Goal: Information Seeking & Learning: Check status

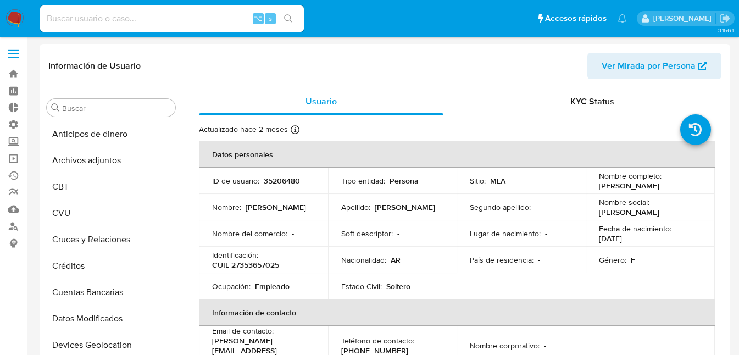
select select "10"
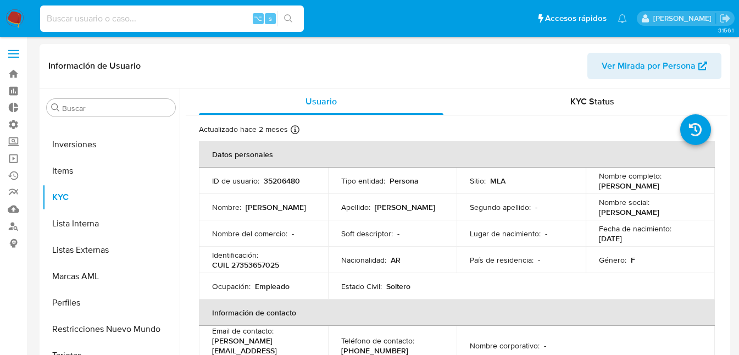
click at [132, 21] on input at bounding box center [172, 19] width 264 height 14
paste input "539309007"
type input "539309007"
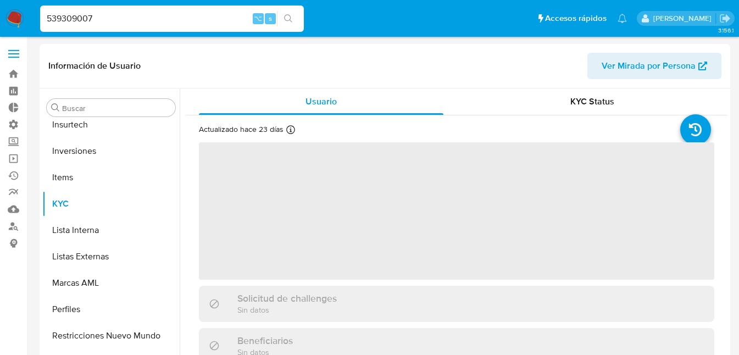
scroll to position [517, 0]
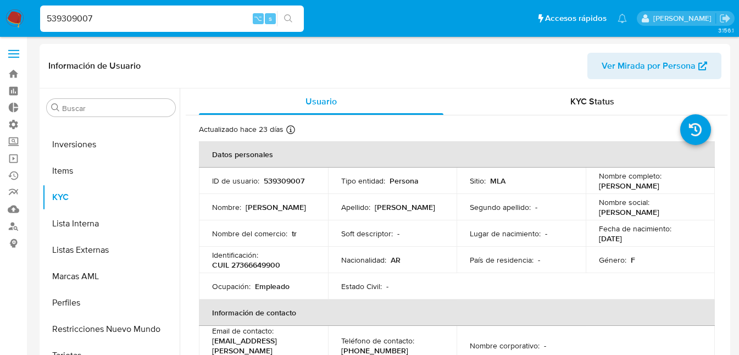
select select "10"
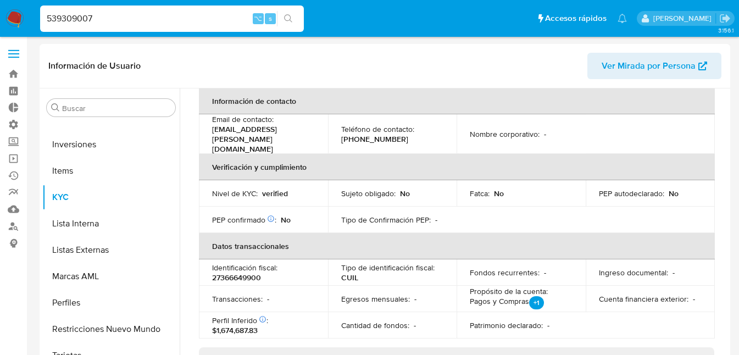
scroll to position [182, 0]
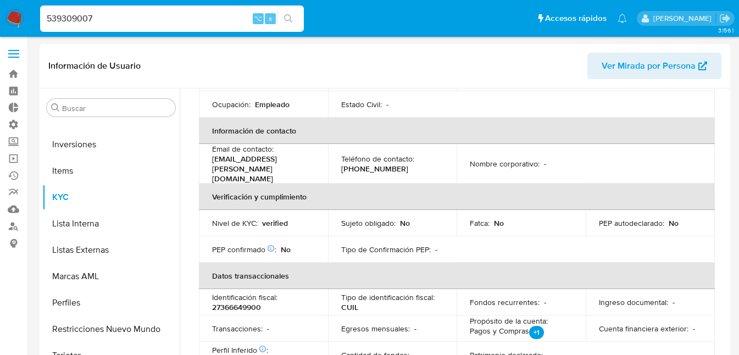
drag, startPoint x: 116, startPoint y: 15, endPoint x: 30, endPoint y: 17, distance: 85.8
click at [30, 17] on nav "Pausado Ver notificaciones 539309007 ⌥ s Accesos rápidos Presiona las siguiente…" at bounding box center [369, 18] width 739 height 37
paste input "1844851"
type input "51844851"
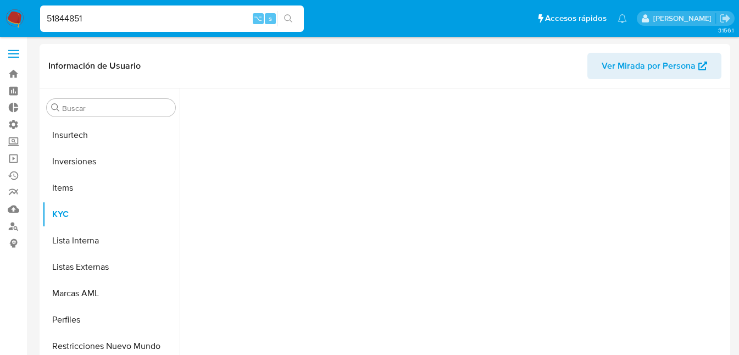
scroll to position [517, 0]
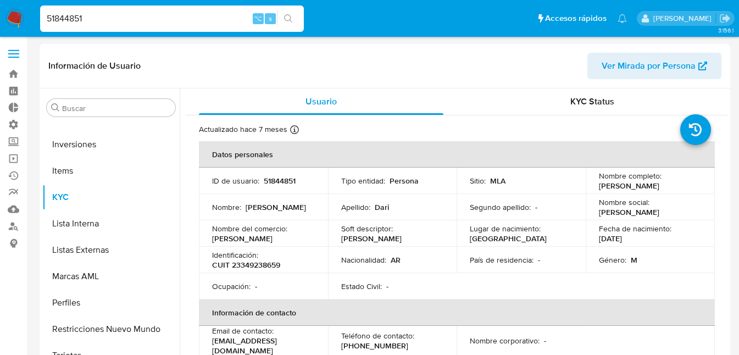
select select "10"
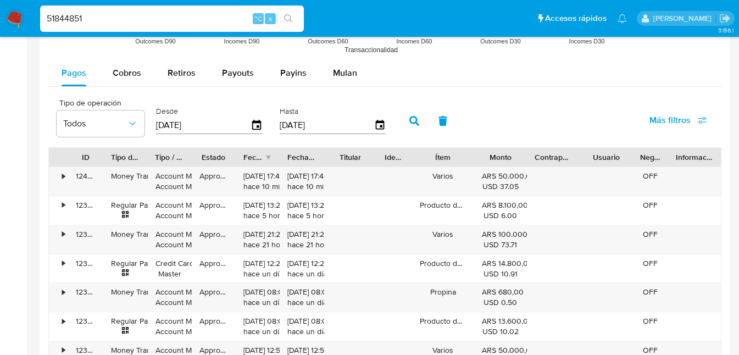
scroll to position [977, 0]
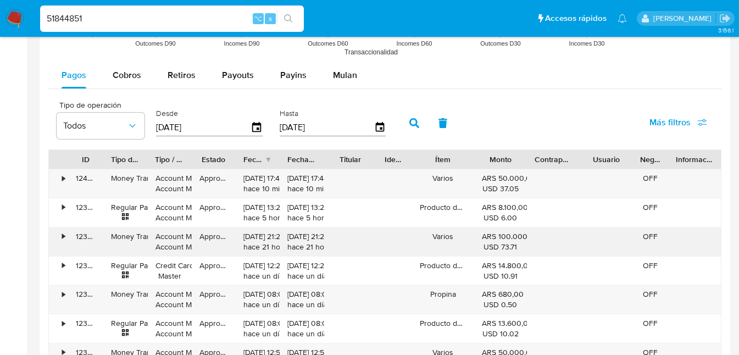
click at [79, 244] on div "123395199911" at bounding box center [85, 242] width 35 height 29
click at [63, 236] on div "•" at bounding box center [63, 236] width 3 height 10
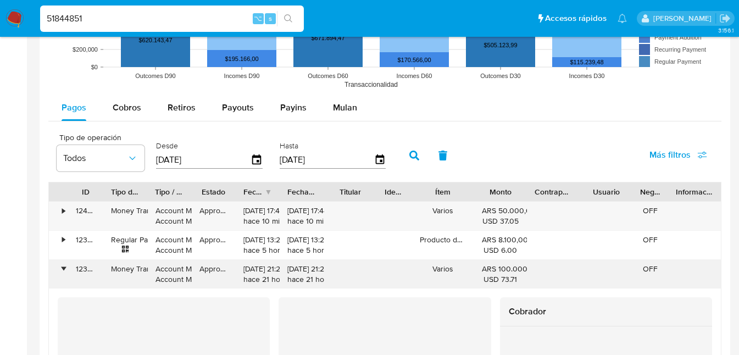
scroll to position [945, 0]
drag, startPoint x: 502, startPoint y: 279, endPoint x: 523, endPoint y: 276, distance: 20.6
click at [523, 276] on div "ARS 100.000,00 USD 73.71" at bounding box center [500, 273] width 53 height 29
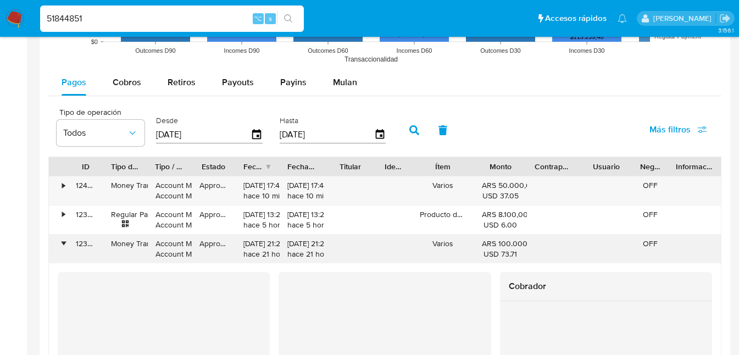
scroll to position [1114, 0]
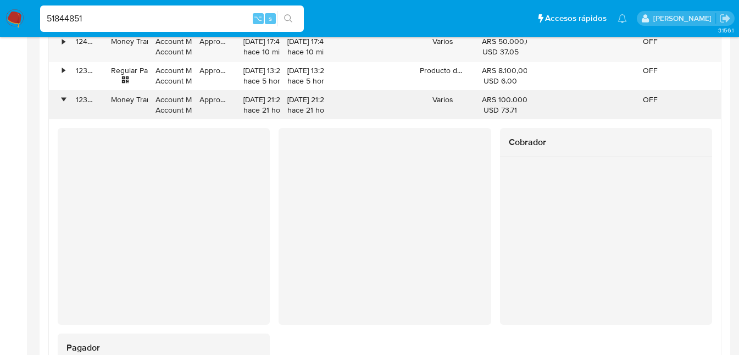
click at [65, 94] on div "•" at bounding box center [58, 105] width 19 height 29
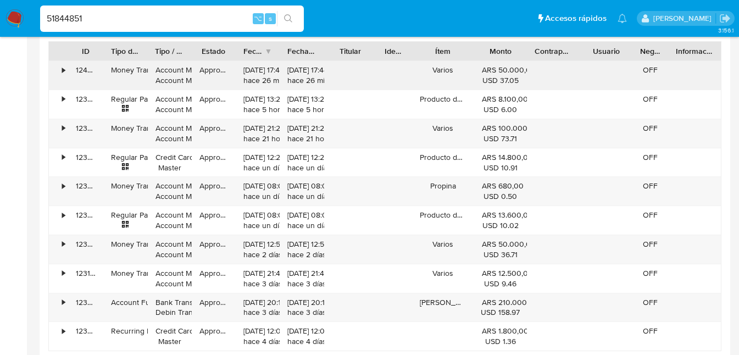
scroll to position [1086, 0]
click at [62, 245] on div "•" at bounding box center [63, 244] width 3 height 10
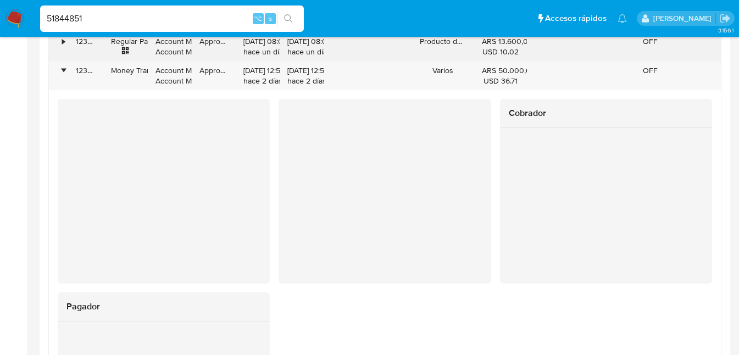
scroll to position [1265, 0]
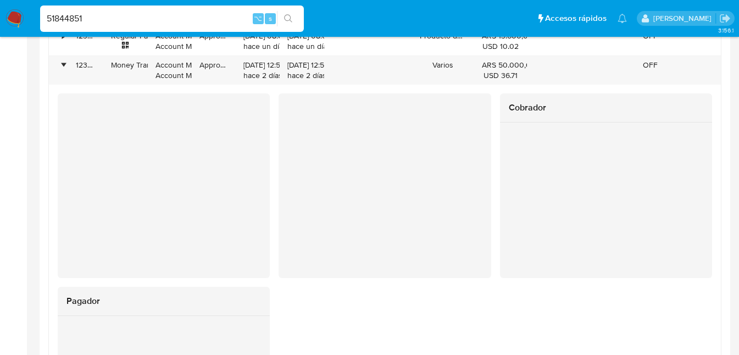
click at [507, 149] on div at bounding box center [606, 174] width 212 height 102
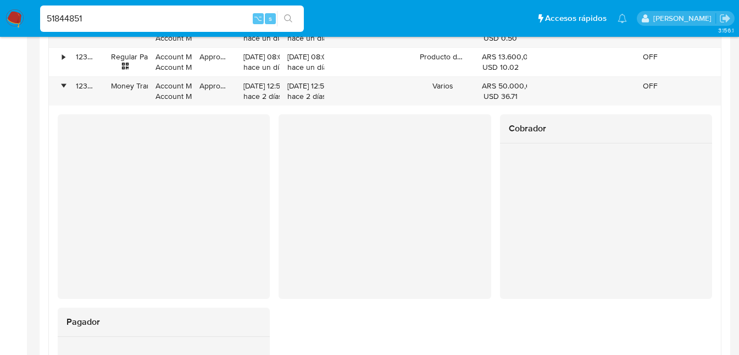
scroll to position [1299, 0]
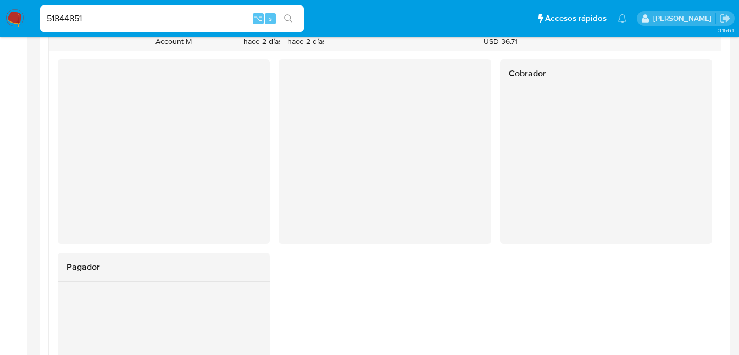
click at [508, 114] on div at bounding box center [606, 139] width 212 height 102
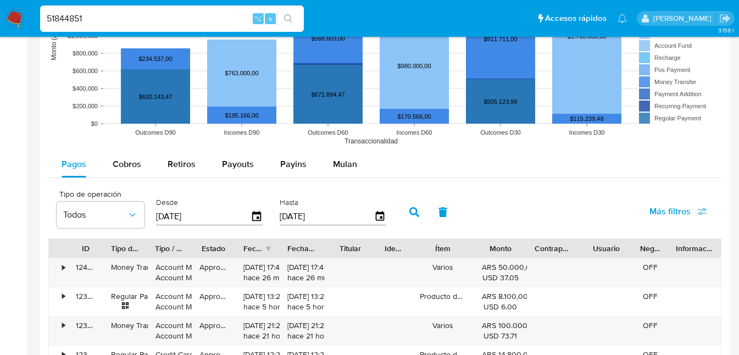
scroll to position [900, 0]
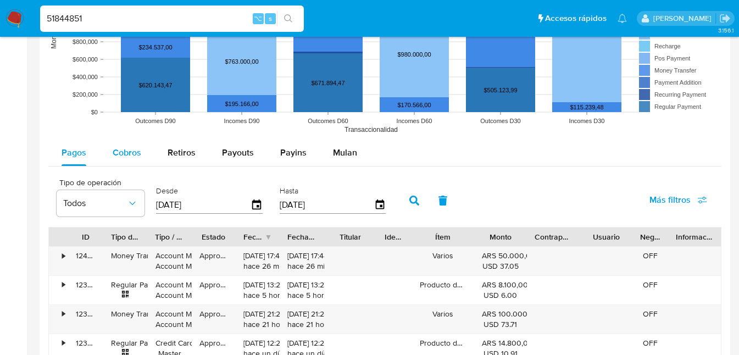
click at [129, 150] on span "Cobros" at bounding box center [127, 152] width 29 height 13
select select "10"
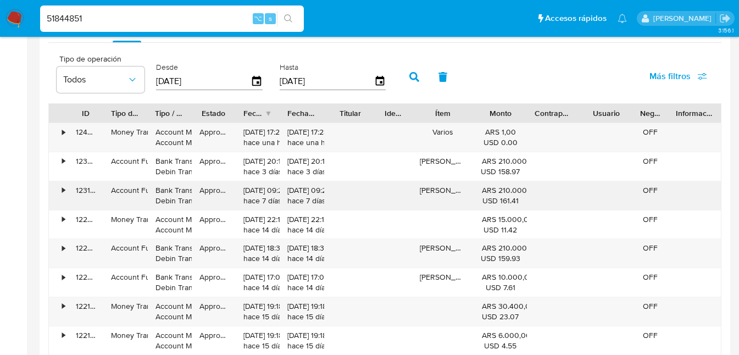
scroll to position [1049, 0]
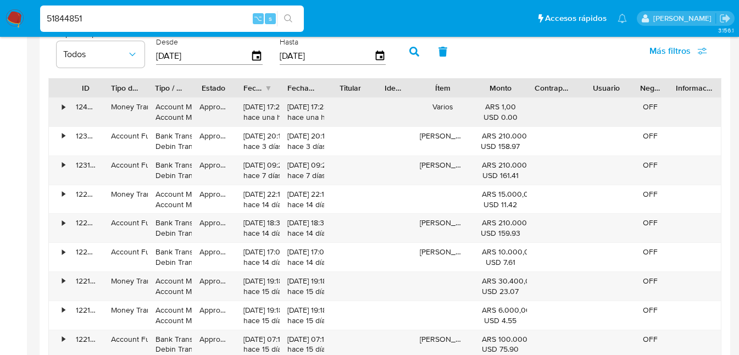
click at [63, 108] on div "•" at bounding box center [63, 107] width 3 height 10
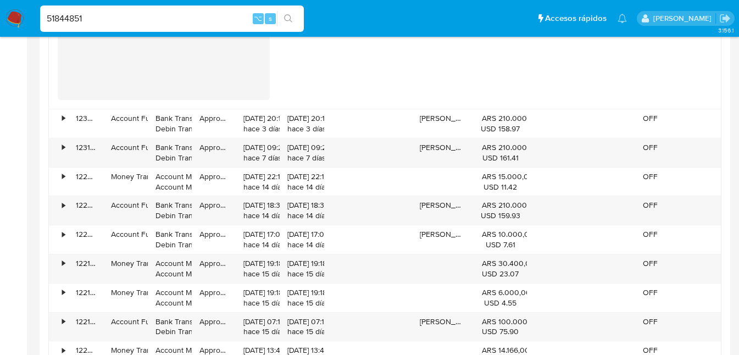
scroll to position [1380, 0]
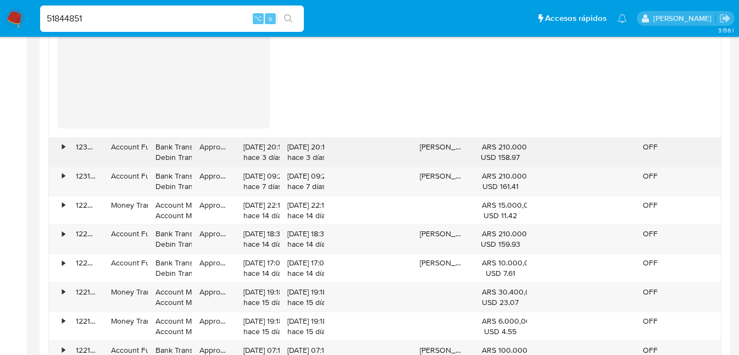
click at [60, 148] on div "•" at bounding box center [58, 152] width 19 height 29
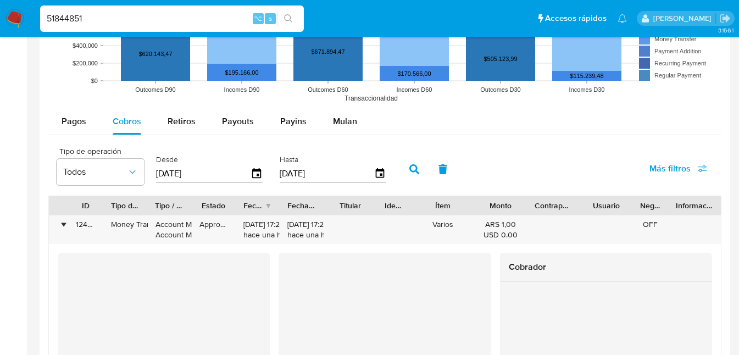
scroll to position [883, 0]
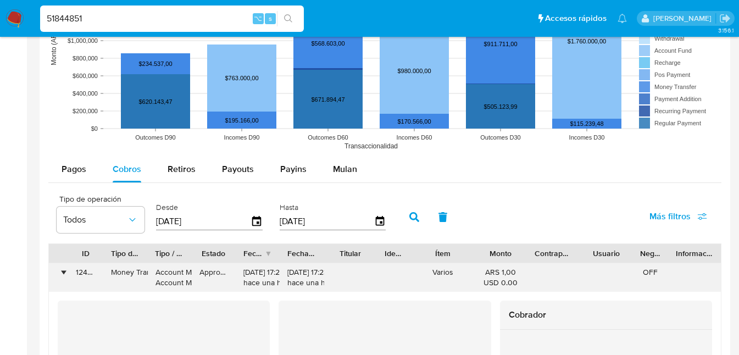
click at [62, 268] on div "•" at bounding box center [63, 272] width 3 height 10
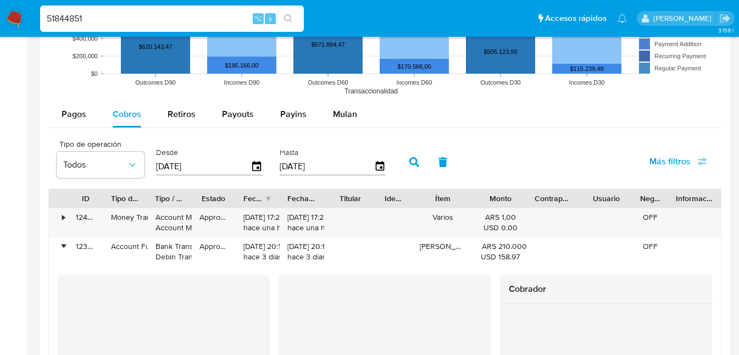
scroll to position [1004, 0]
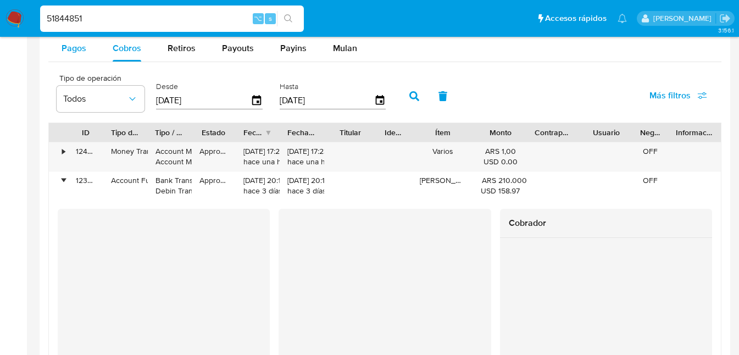
click at [68, 47] on span "Pagos" at bounding box center [74, 48] width 25 height 13
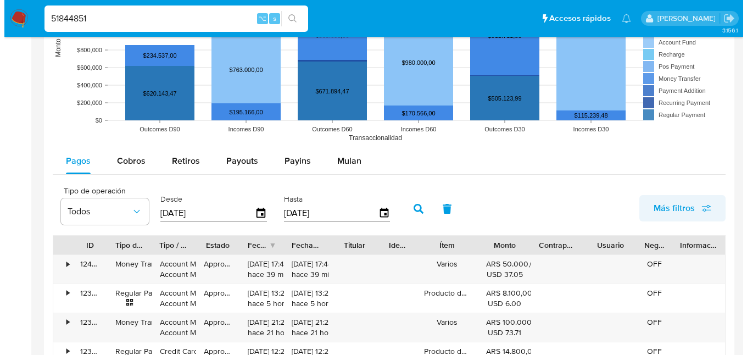
scroll to position [904, 0]
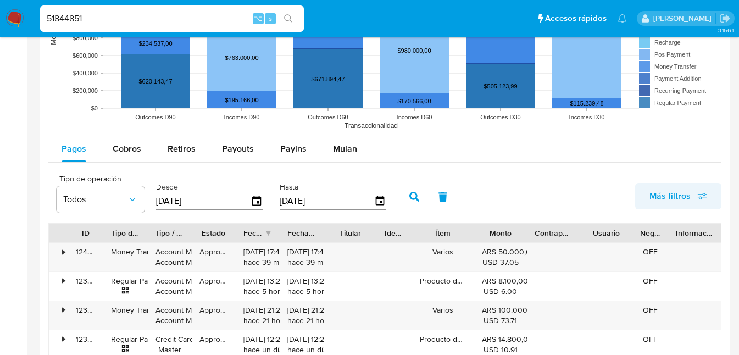
click at [670, 193] on span "Más filtros" at bounding box center [670, 196] width 41 height 26
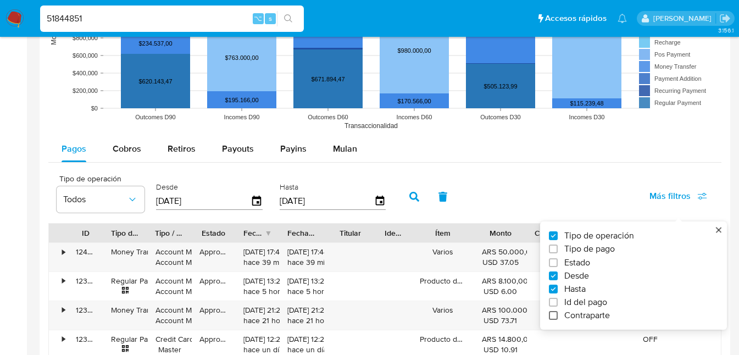
click at [553, 315] on input "Contraparte" at bounding box center [553, 315] width 9 height 9
checkbox input "true"
click at [433, 198] on span "Todos" at bounding box center [439, 199] width 64 height 11
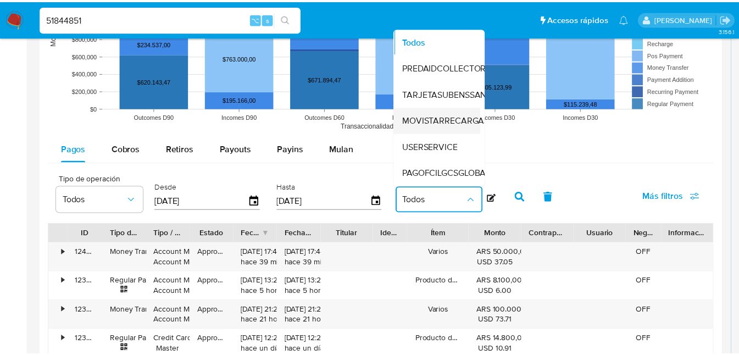
scroll to position [2, 0]
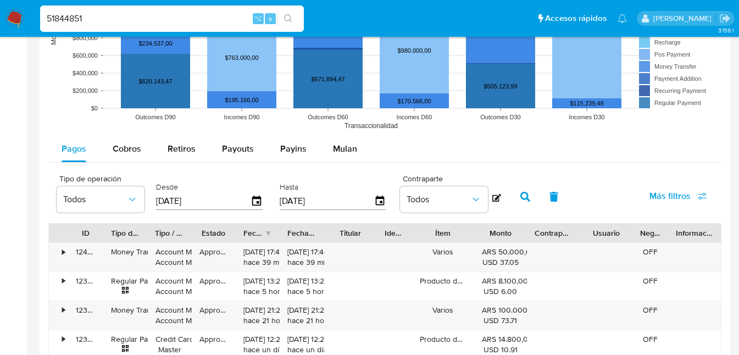
click at [640, 138] on div "Pagos Cobros Retiros Payouts Payins Mulan" at bounding box center [384, 149] width 673 height 26
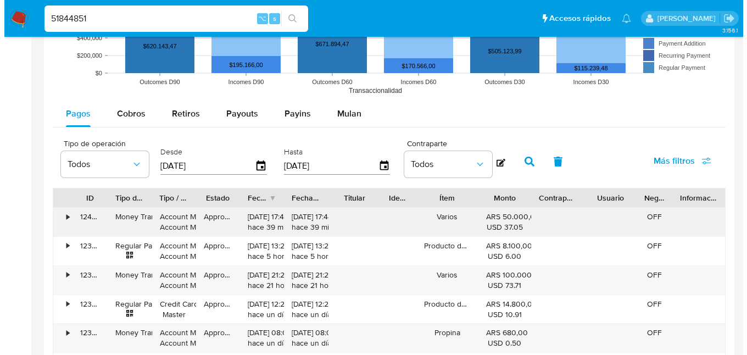
scroll to position [945, 0]
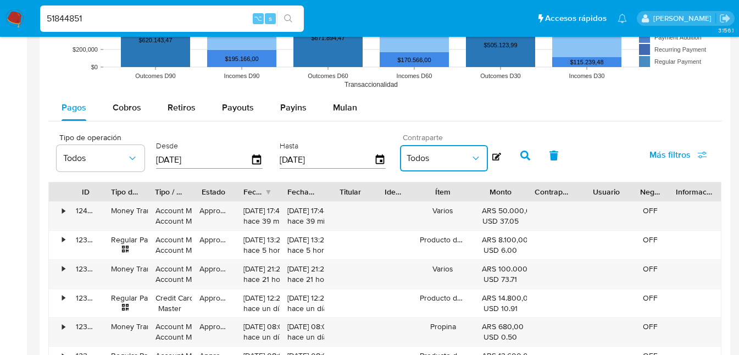
click at [470, 154] on icon "button" at bounding box center [475, 158] width 11 height 11
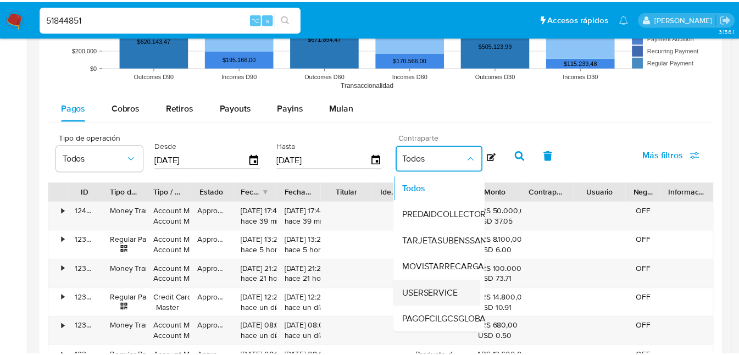
scroll to position [2, 0]
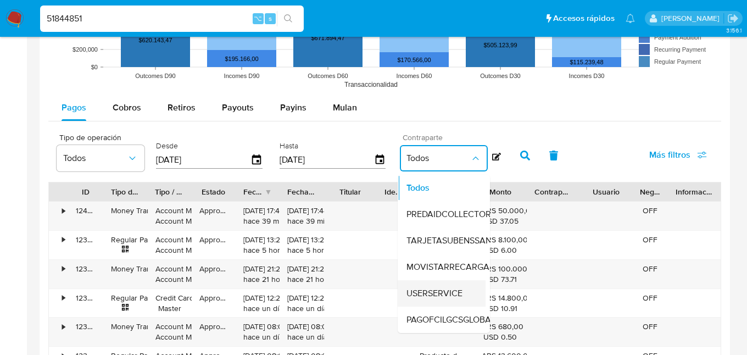
click at [437, 292] on span "USERSERVICE" at bounding box center [435, 293] width 56 height 11
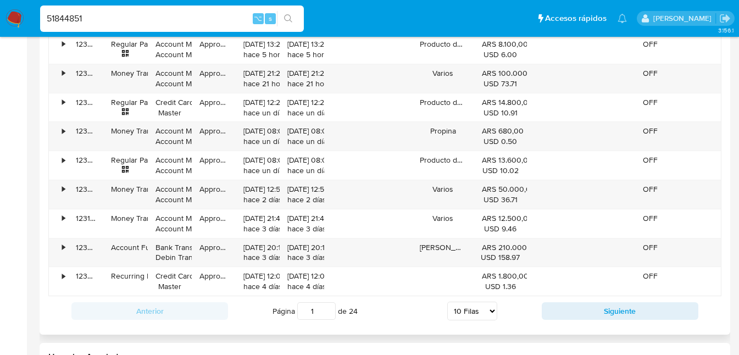
scroll to position [962, 0]
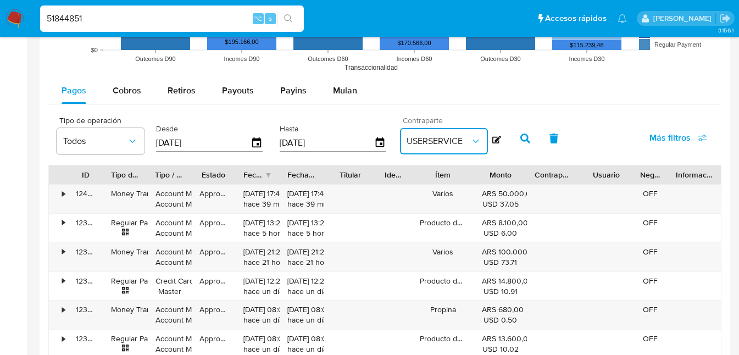
click at [456, 136] on span "USERSERVICE" at bounding box center [439, 141] width 64 height 11
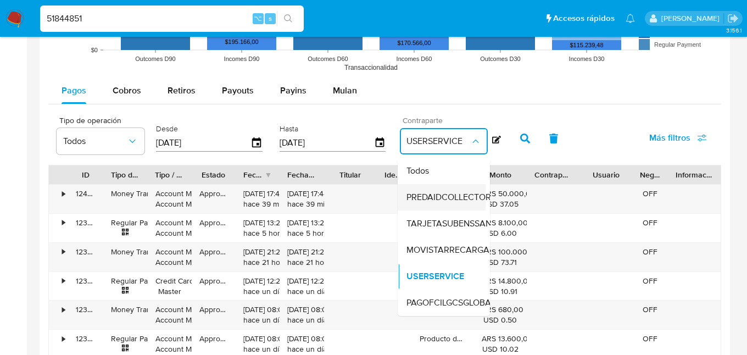
click at [425, 188] on div "PREDAIDCOLLECTOR" at bounding box center [449, 197] width 85 height 26
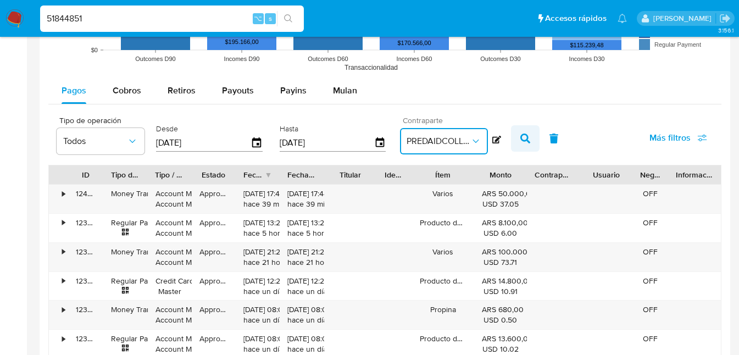
click at [524, 138] on icon "button" at bounding box center [525, 139] width 10 height 10
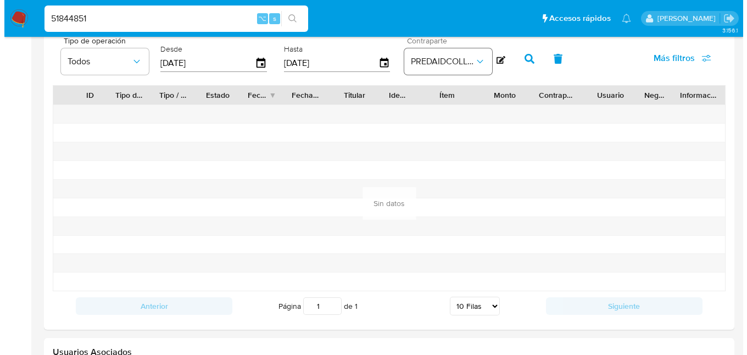
scroll to position [1030, 0]
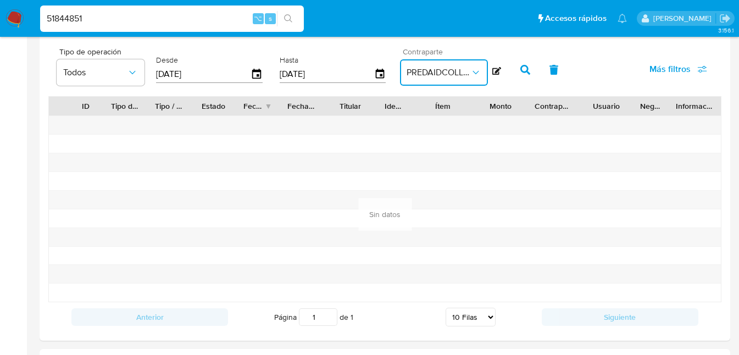
click at [470, 72] on icon "button" at bounding box center [475, 72] width 11 height 11
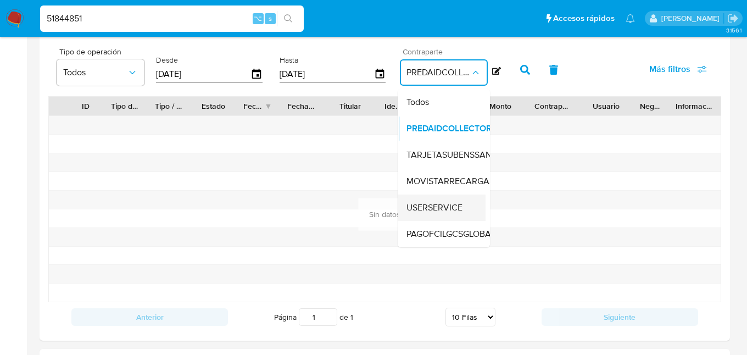
click at [437, 207] on span "USERSERVICE" at bounding box center [435, 207] width 56 height 11
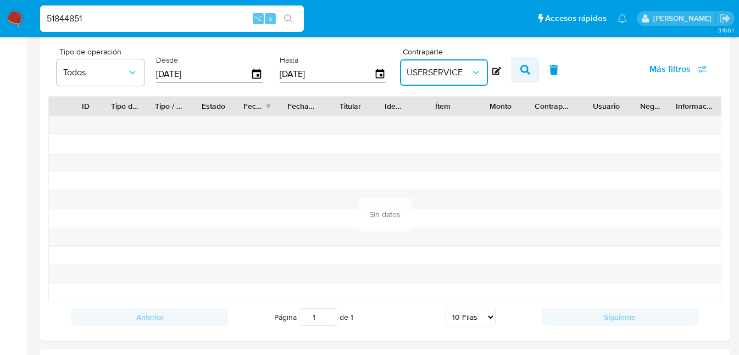
click at [522, 71] on icon "button" at bounding box center [525, 70] width 10 height 10
click at [477, 63] on button "USERSERVICE" at bounding box center [444, 72] width 88 height 26
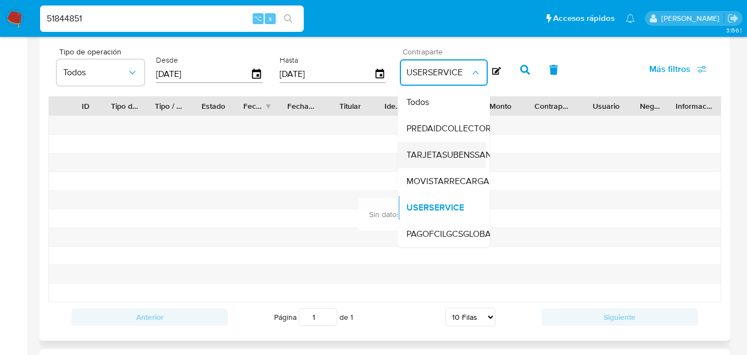
scroll to position [2, 0]
click at [443, 229] on span "PAGOFCILGCSGLOBALCOLLECTI" at bounding box center [471, 234] width 128 height 11
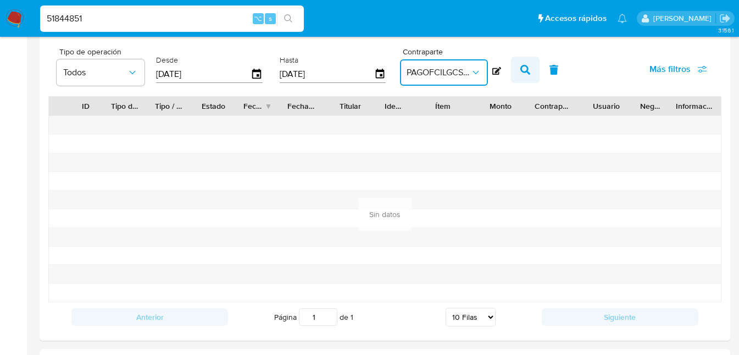
click at [520, 69] on icon "button" at bounding box center [525, 70] width 10 height 10
click at [474, 69] on icon "button" at bounding box center [475, 72] width 11 height 11
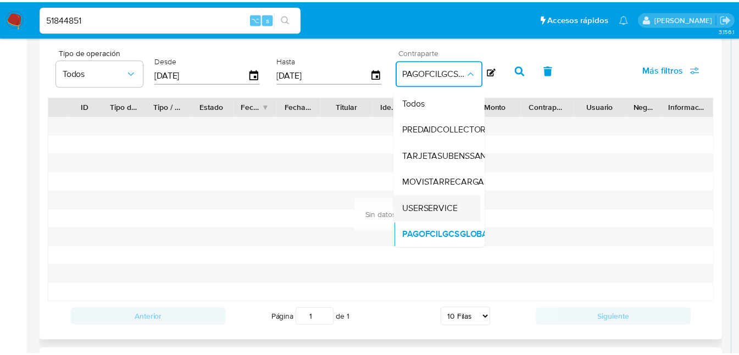
scroll to position [0, 0]
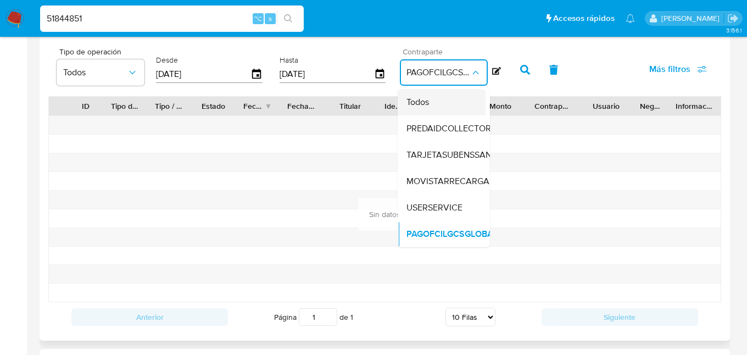
click at [424, 101] on span "Todos" at bounding box center [418, 102] width 23 height 11
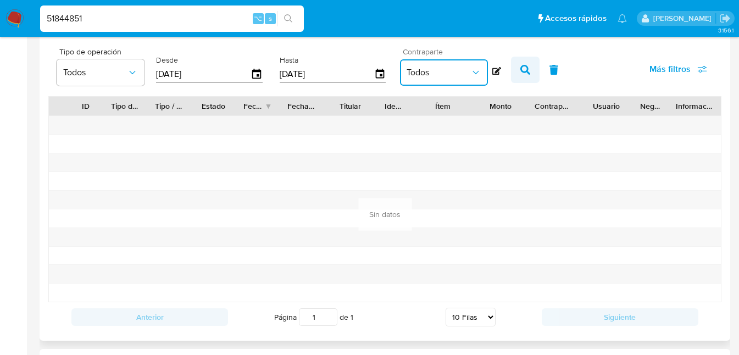
click at [528, 71] on button "button" at bounding box center [525, 70] width 29 height 26
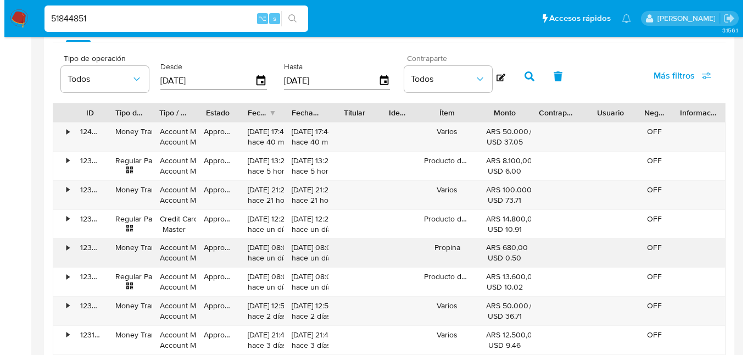
scroll to position [1022, 0]
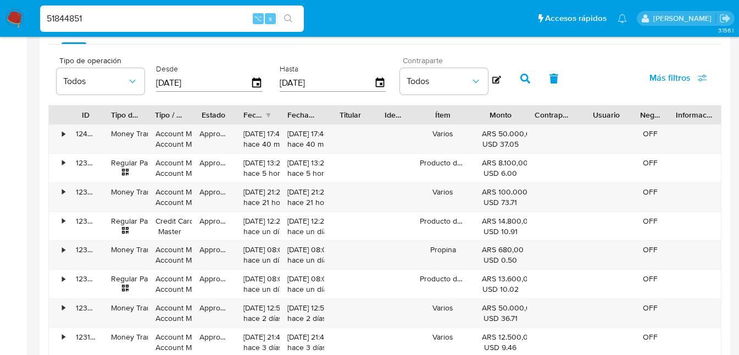
click at [662, 79] on span "Más filtros" at bounding box center [670, 78] width 41 height 26
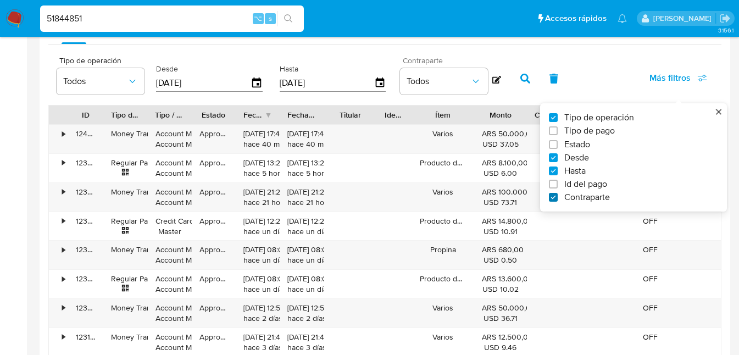
click at [554, 197] on input "Contraparte" at bounding box center [553, 197] width 9 height 9
checkbox input "false"
click at [554, 131] on input "Tipo de pago" at bounding box center [553, 130] width 9 height 9
checkbox input "true"
type input "[DATE]"
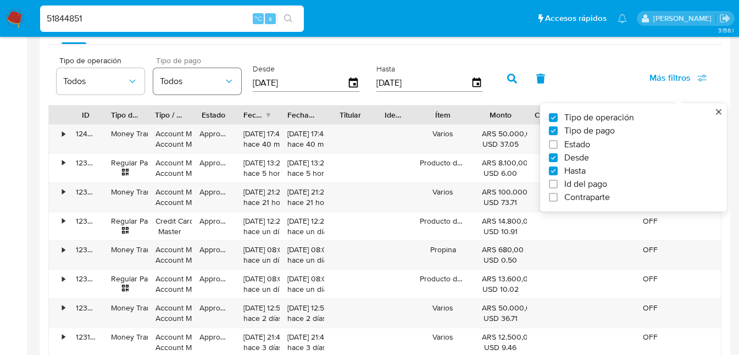
click at [222, 84] on span "Todos" at bounding box center [192, 81] width 64 height 11
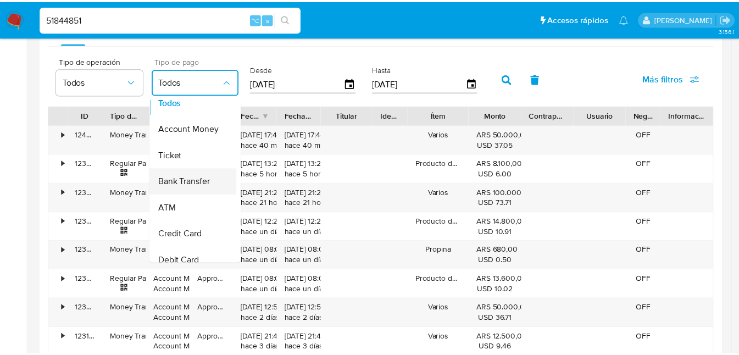
scroll to position [0, 0]
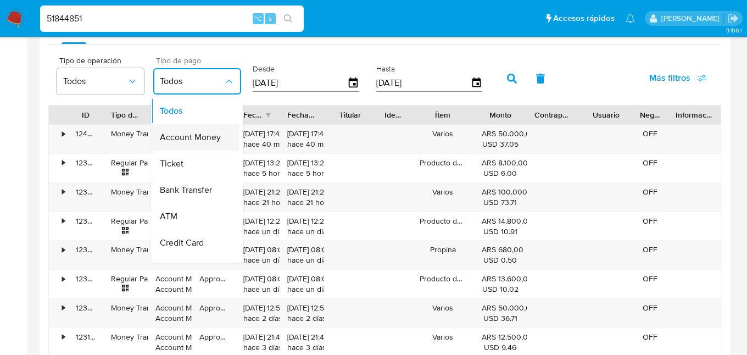
click at [188, 140] on span "Account Money" at bounding box center [190, 137] width 61 height 11
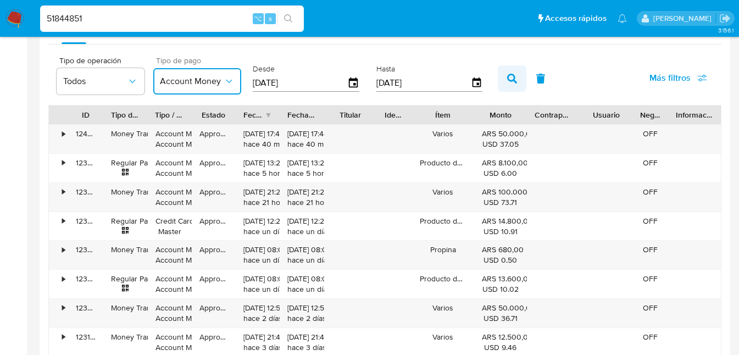
click at [507, 79] on icon "button" at bounding box center [512, 79] width 10 height 10
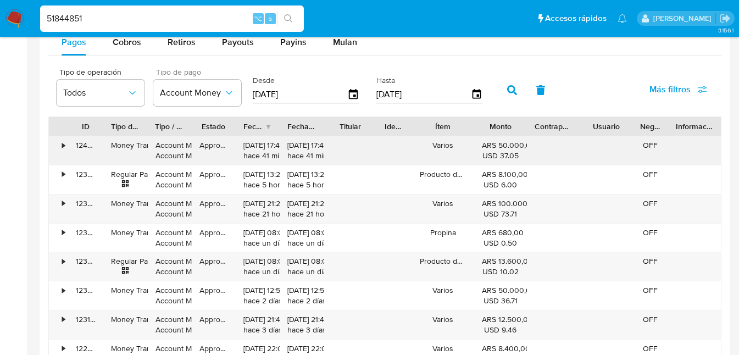
scroll to position [1011, 0]
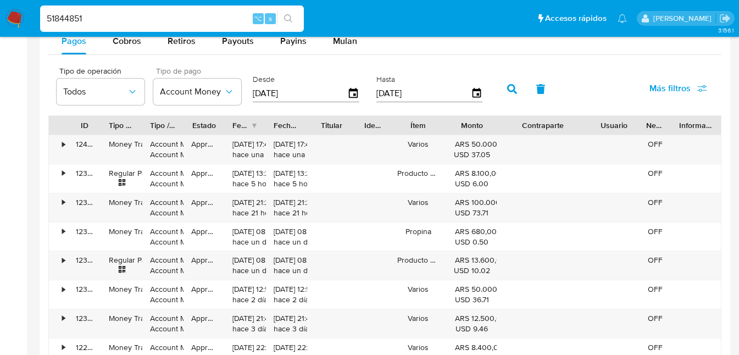
drag, startPoint x: 574, startPoint y: 123, endPoint x: 613, endPoint y: 125, distance: 39.7
click at [613, 125] on div "ID Tipo de operación Tipo / Método Estado Fecha de creación Fecha de aprobación…" at bounding box center [385, 125] width 672 height 19
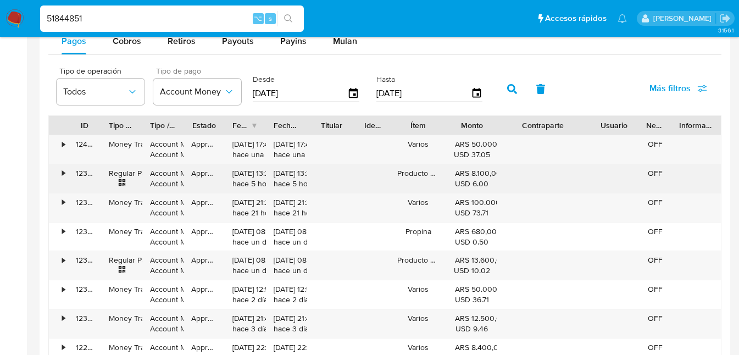
click at [57, 173] on div "•" at bounding box center [58, 178] width 19 height 29
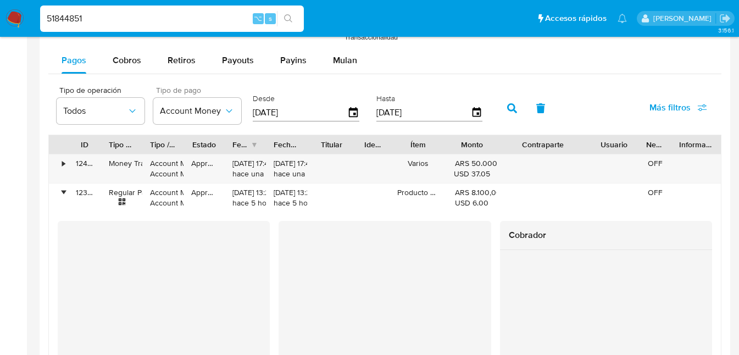
scroll to position [983, 0]
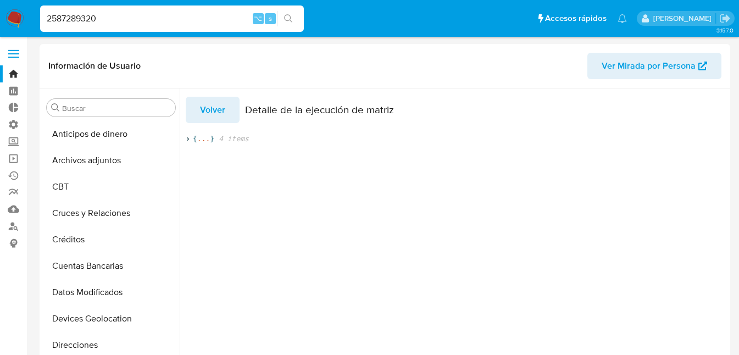
select select "10"
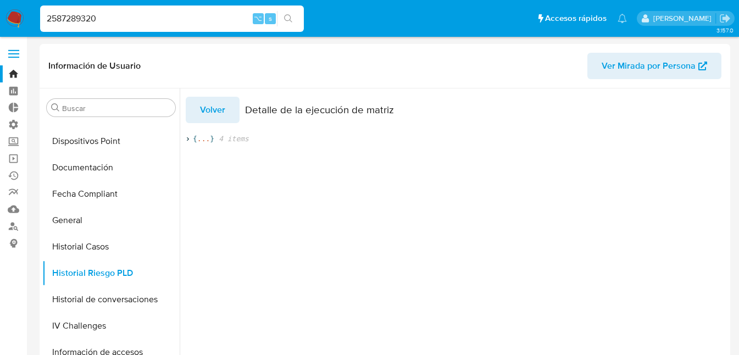
click at [123, 12] on input "2587289320" at bounding box center [172, 19] width 264 height 14
drag, startPoint x: 125, startPoint y: 19, endPoint x: 36, endPoint y: 15, distance: 88.5
click at [36, 15] on ul "Pausado Ver notificaciones 2587289320 ⌥ s Accesos rápidos Presiona las siguient…" at bounding box center [334, 17] width 598 height 27
type input "407184363"
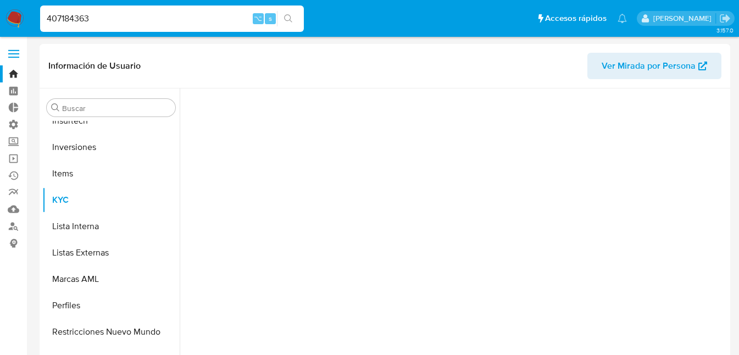
scroll to position [517, 0]
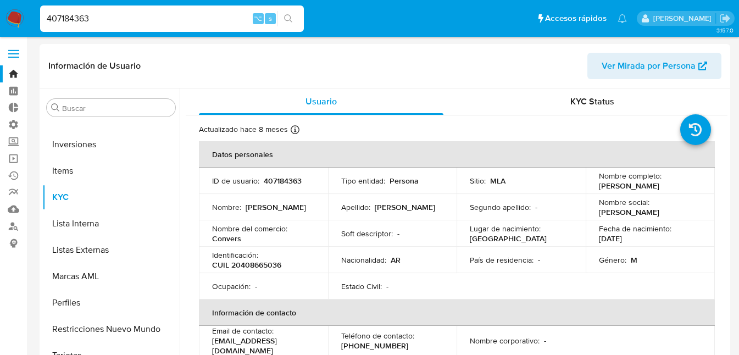
select select "10"
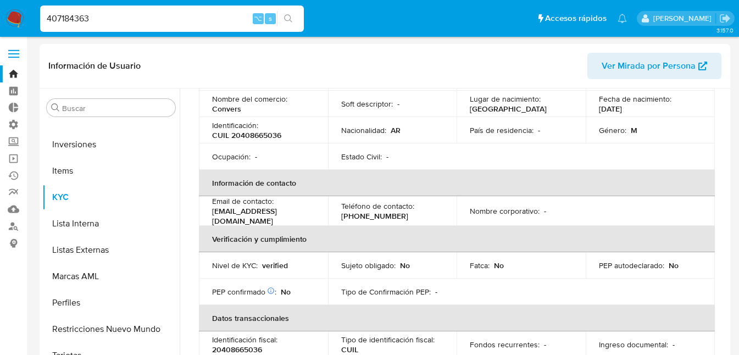
scroll to position [154, 0]
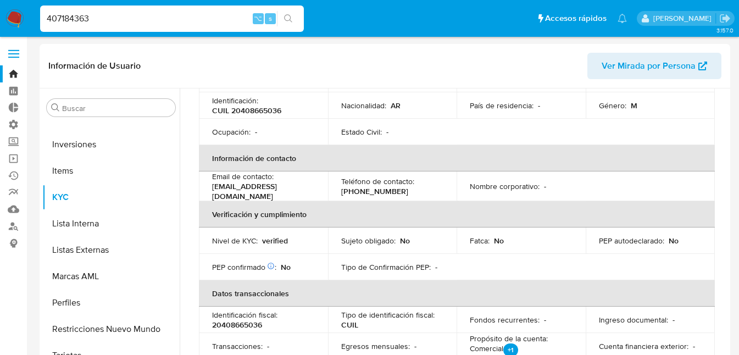
drag, startPoint x: 106, startPoint y: 15, endPoint x: 25, endPoint y: 13, distance: 80.3
click at [25, 13] on nav "Pausado Ver notificaciones 407184363 ⌥ s Accesos rápidos Presiona las siguiente…" at bounding box center [369, 18] width 739 height 37
paste input "122723405"
type input "122723405"
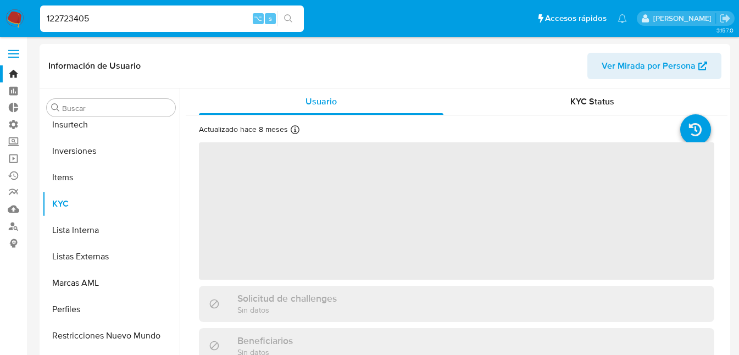
scroll to position [517, 0]
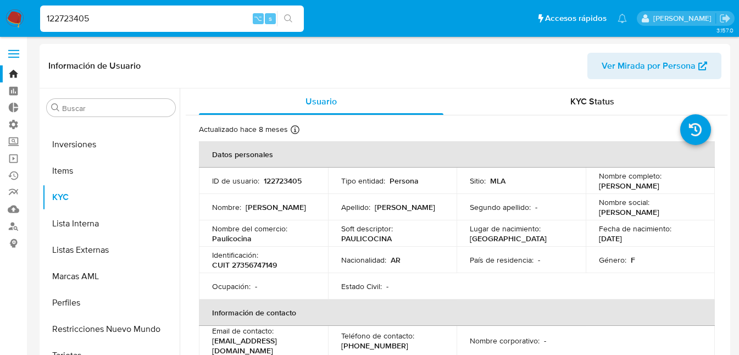
select select "10"
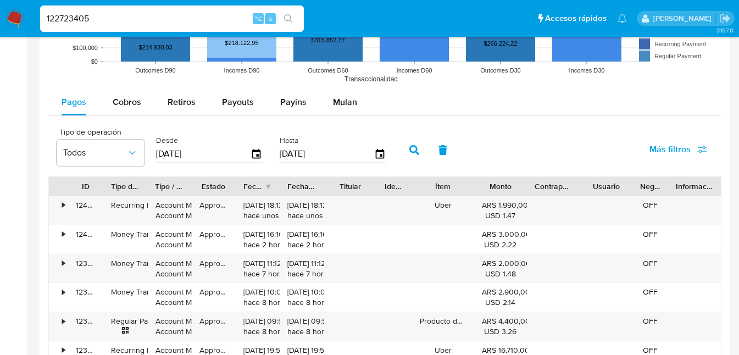
scroll to position [1037, 0]
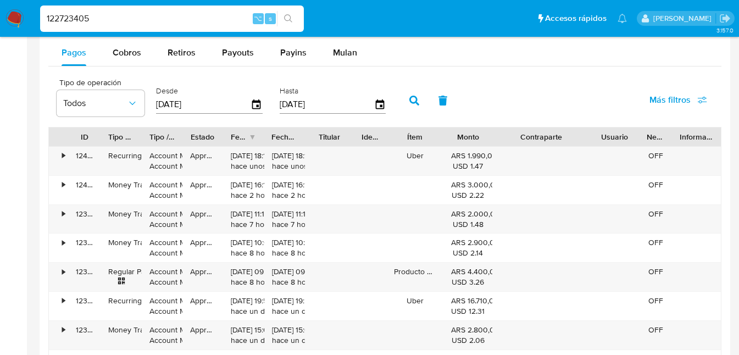
drag, startPoint x: 581, startPoint y: 138, endPoint x: 627, endPoint y: 134, distance: 45.2
click at [627, 134] on div "ID Tipo de operación Tipo / Método Estado Fecha de creación Fecha de aprobación…" at bounding box center [385, 137] width 672 height 19
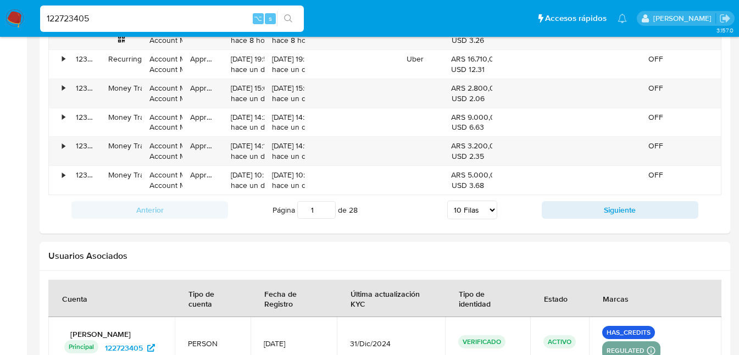
scroll to position [1329, 0]
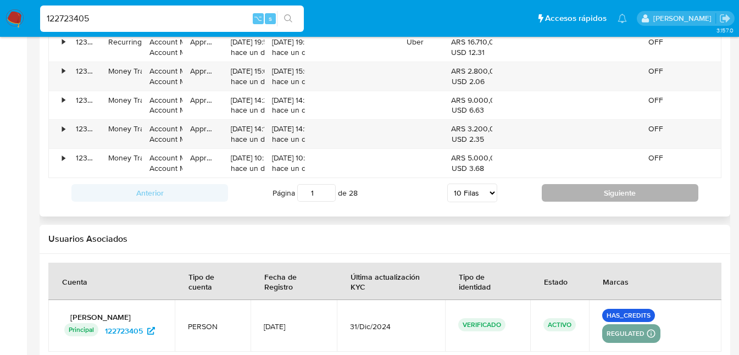
click at [578, 195] on button "Siguiente" at bounding box center [620, 193] width 157 height 18
type input "2"
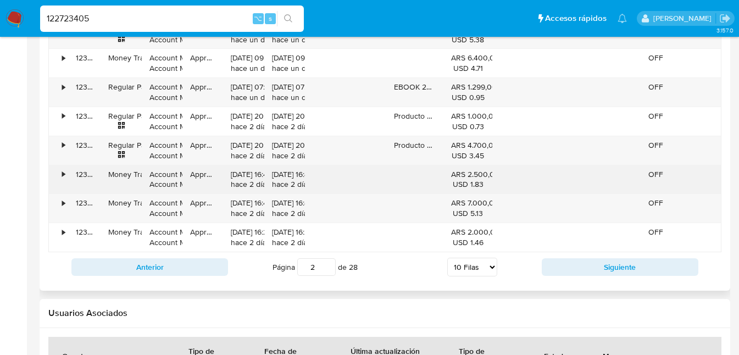
scroll to position [1212, 0]
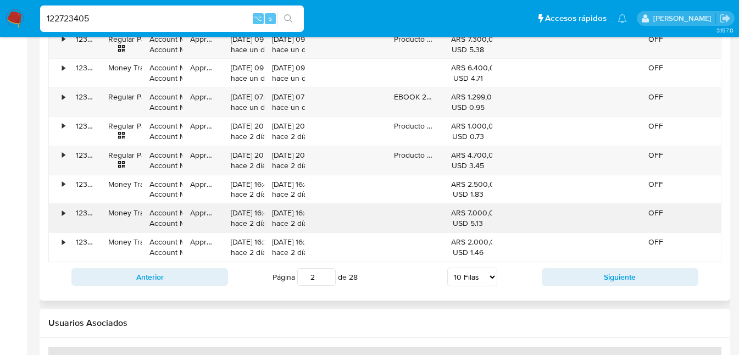
click at [63, 213] on div "•" at bounding box center [63, 213] width 3 height 10
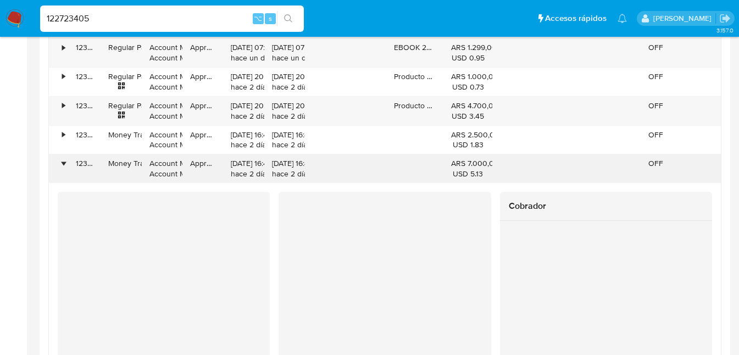
scroll to position [1260, 0]
click at [64, 164] on div "•" at bounding box center [63, 164] width 3 height 10
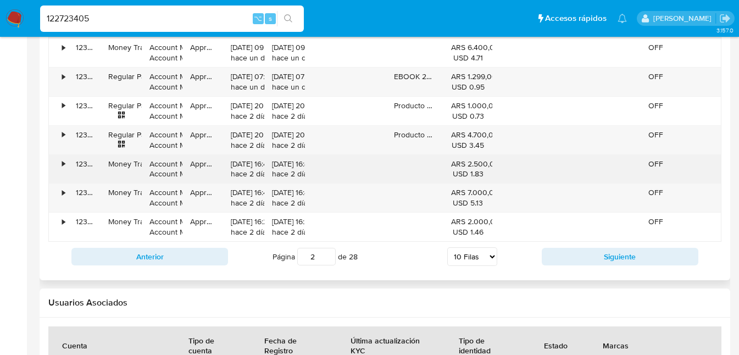
scroll to position [1217, 0]
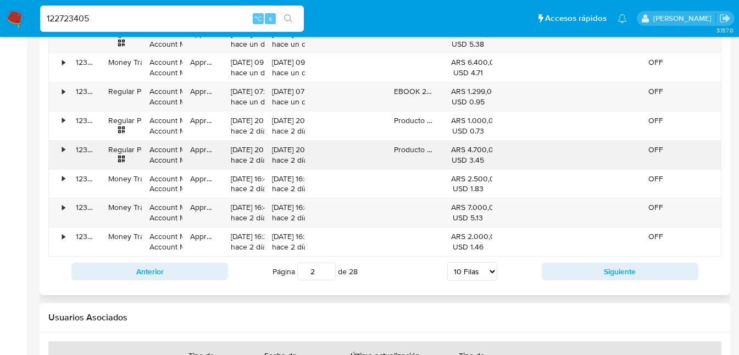
click at [64, 150] on div "•" at bounding box center [63, 150] width 3 height 10
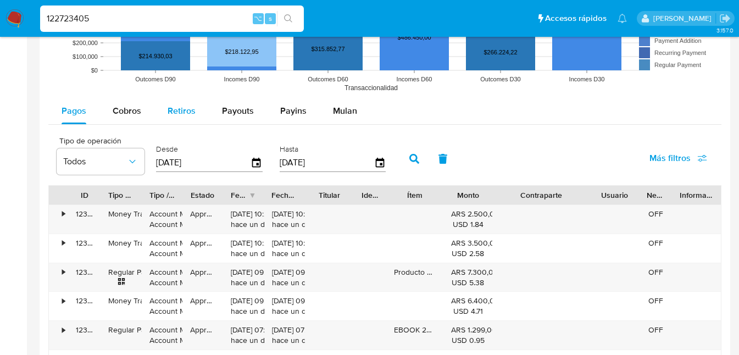
scroll to position [979, 0]
click at [123, 110] on span "Cobros" at bounding box center [127, 110] width 29 height 13
select select "10"
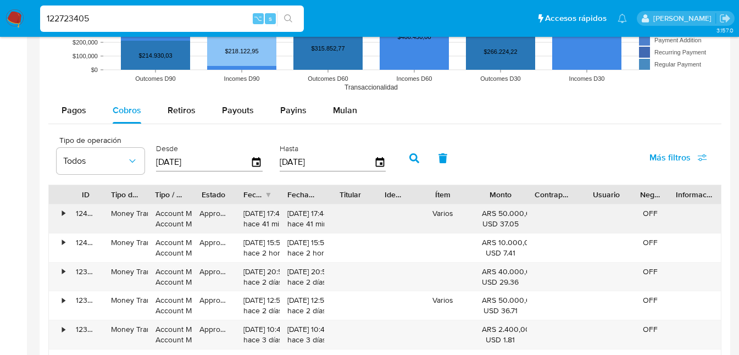
click at [62, 212] on div "•" at bounding box center [63, 213] width 3 height 10
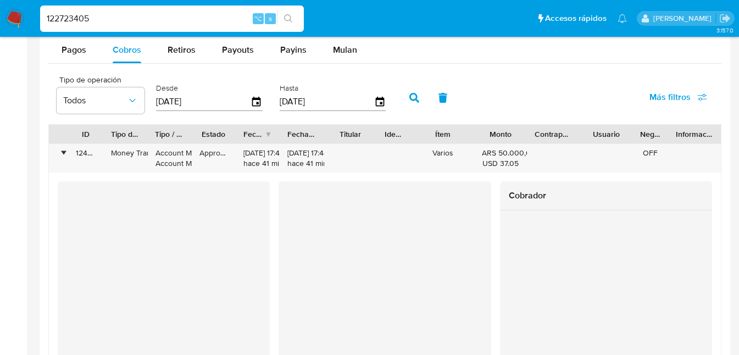
scroll to position [1052, 0]
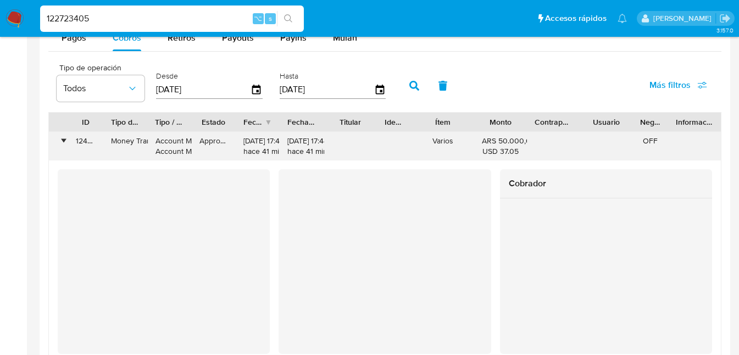
click at [62, 139] on div "•" at bounding box center [63, 141] width 3 height 10
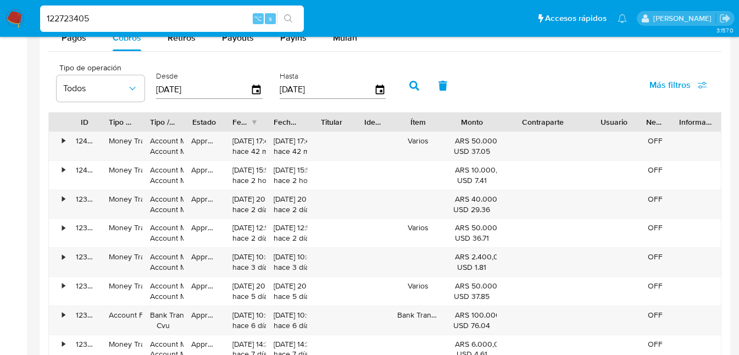
drag, startPoint x: 583, startPoint y: 124, endPoint x: 622, endPoint y: 125, distance: 39.1
click at [622, 125] on div "ID Tipo de operación Tipo / Método Estado Fecha de creación Fecha de aprobación…" at bounding box center [385, 122] width 672 height 19
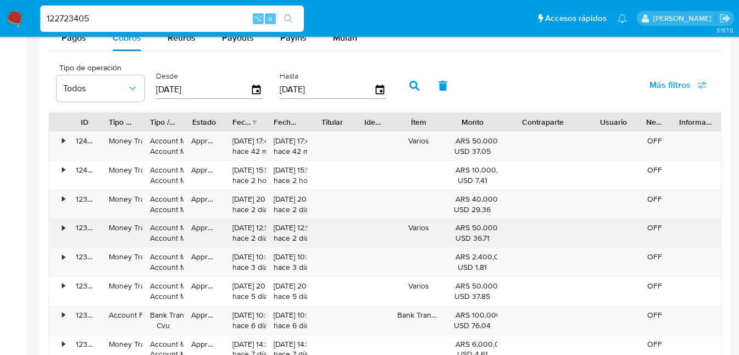
click at [60, 229] on div "•" at bounding box center [58, 233] width 19 height 29
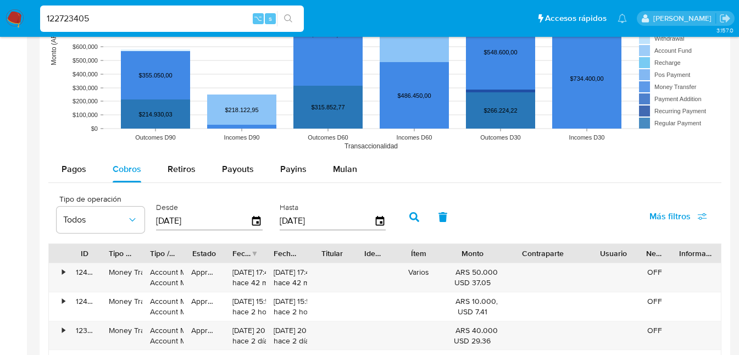
scroll to position [1060, 0]
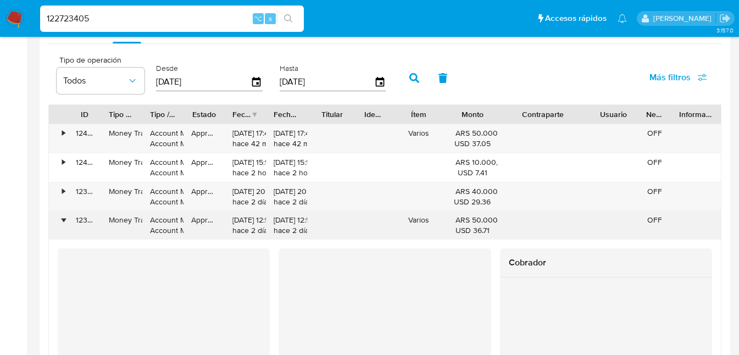
drag, startPoint x: 63, startPoint y: 221, endPoint x: 64, endPoint y: 214, distance: 7.2
click at [63, 221] on div "•" at bounding box center [63, 220] width 3 height 10
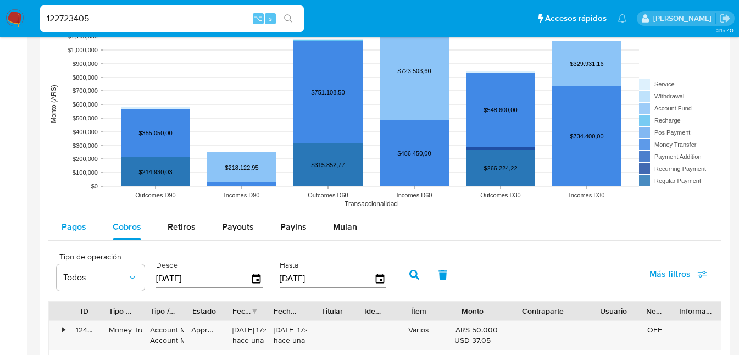
click at [76, 221] on span "Pagos" at bounding box center [74, 226] width 25 height 13
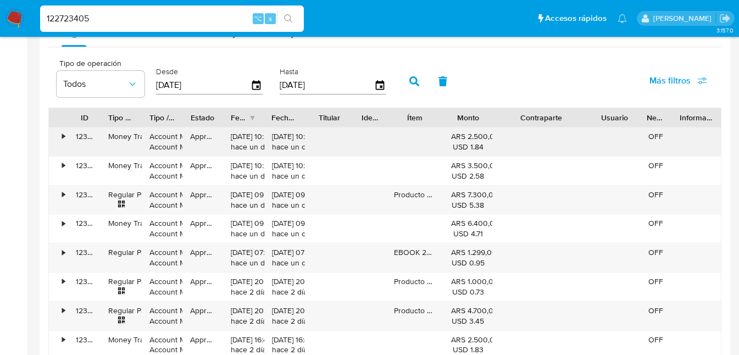
scroll to position [1057, 0]
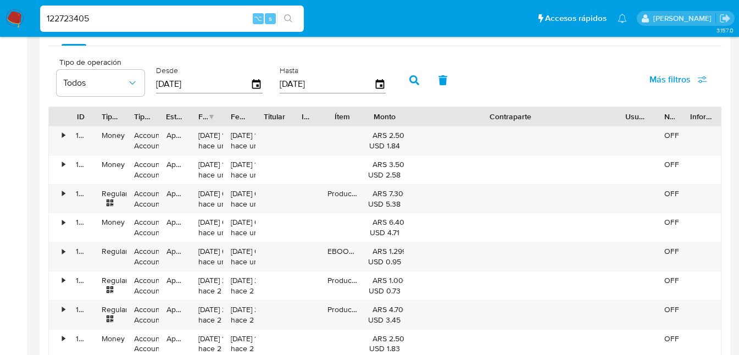
click at [696, 142] on div "ID Tipo de operación Tipo / Método Estado Fecha de creación Fecha de aprobación…" at bounding box center [384, 262] width 673 height 310
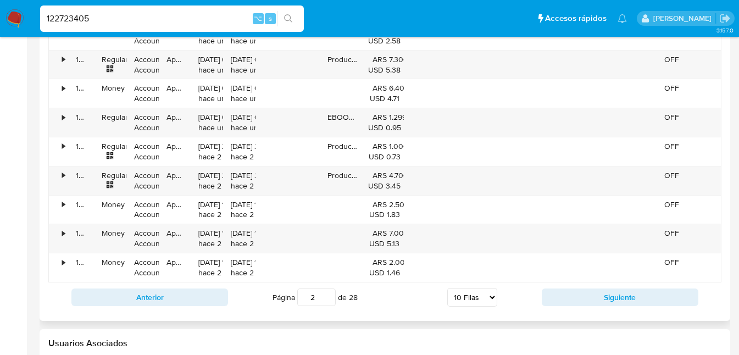
scroll to position [1219, 0]
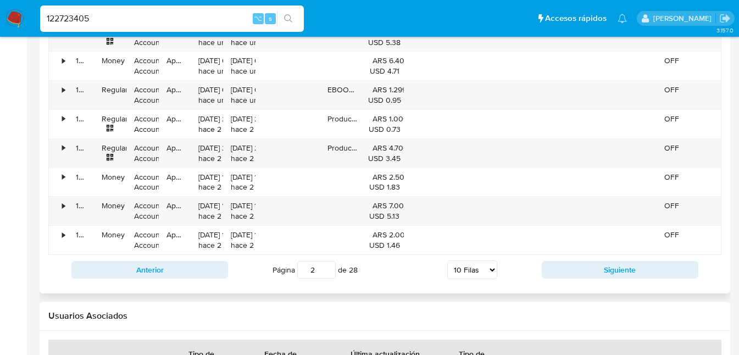
click at [491, 270] on select "5 Filas 10 Filas 20 Filas 25 Filas 50 Filas 100 Filas" at bounding box center [472, 269] width 50 height 19
select select "20"
click at [447, 260] on select "5 Filas 10 Filas 20 Filas 25 Filas 50 Filas 100 Filas" at bounding box center [472, 269] width 50 height 19
type input "1"
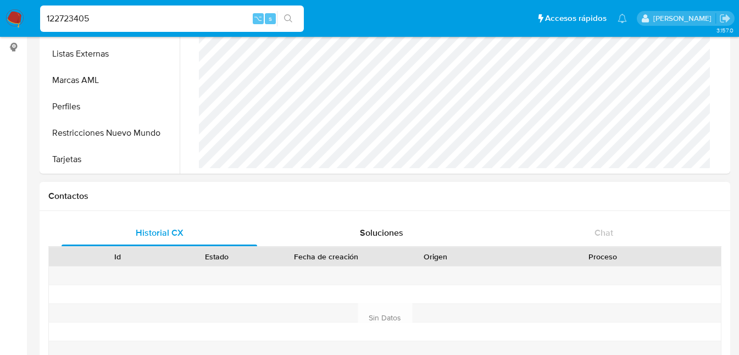
scroll to position [522, 0]
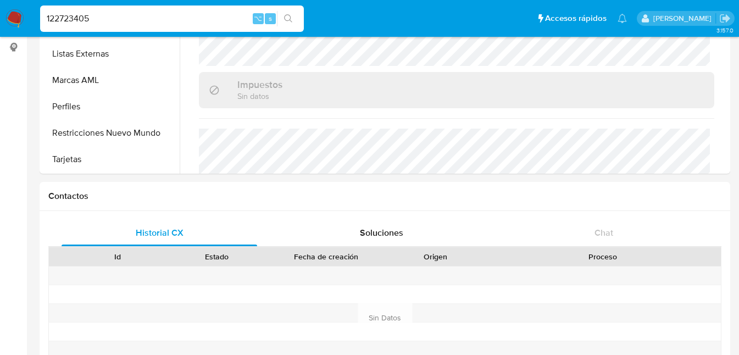
click at [140, 23] on input "122723405" at bounding box center [172, 19] width 264 height 14
click at [285, 18] on icon "search-icon" at bounding box center [288, 18] width 8 height 8
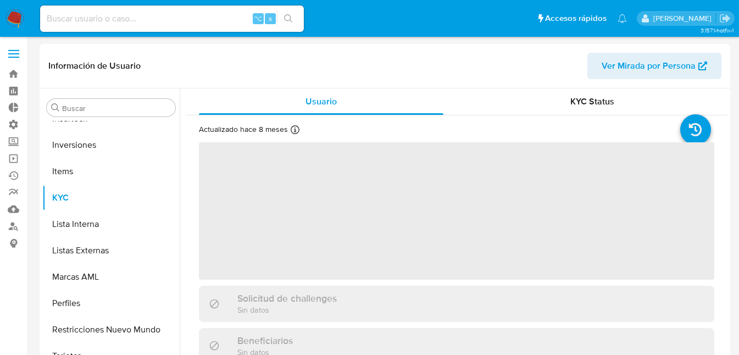
scroll to position [517, 0]
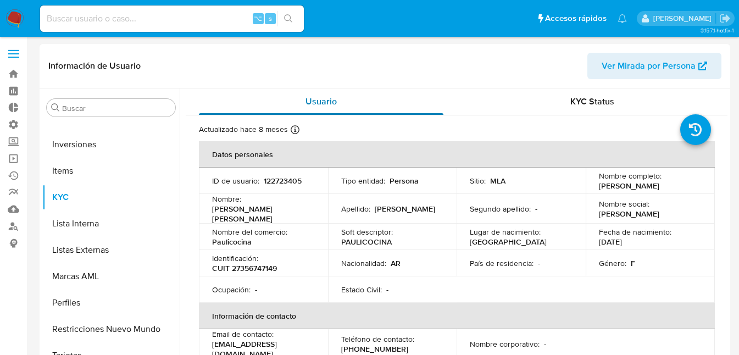
select select "10"
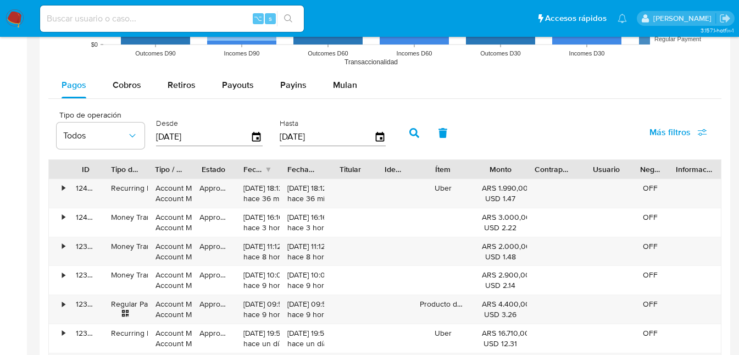
scroll to position [1031, 0]
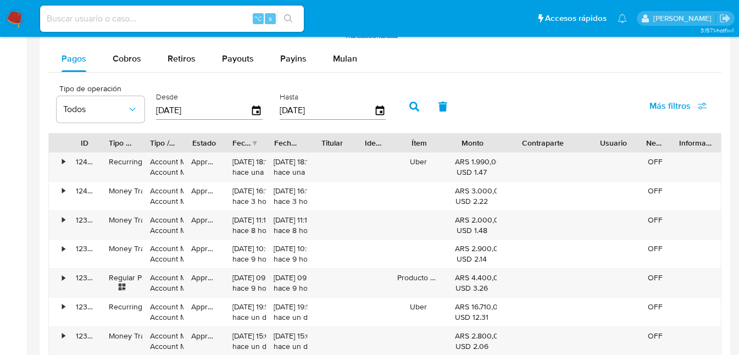
drag, startPoint x: 580, startPoint y: 146, endPoint x: 616, endPoint y: 149, distance: 35.9
click at [618, 148] on div "ID Tipo de operación Tipo / Método Estado Fecha de creación Fecha de aprobación…" at bounding box center [385, 143] width 672 height 19
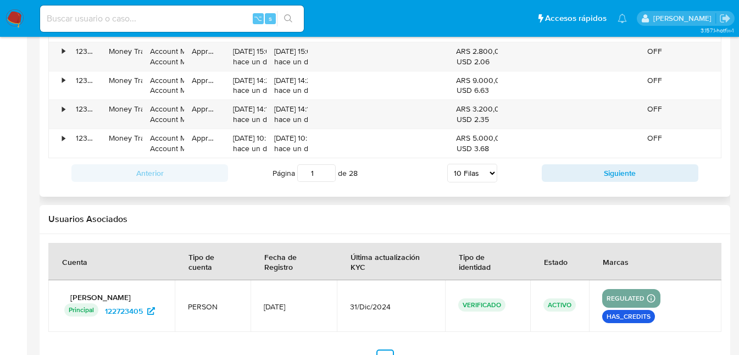
scroll to position [1090, 0]
